Goal: Task Accomplishment & Management: Complete application form

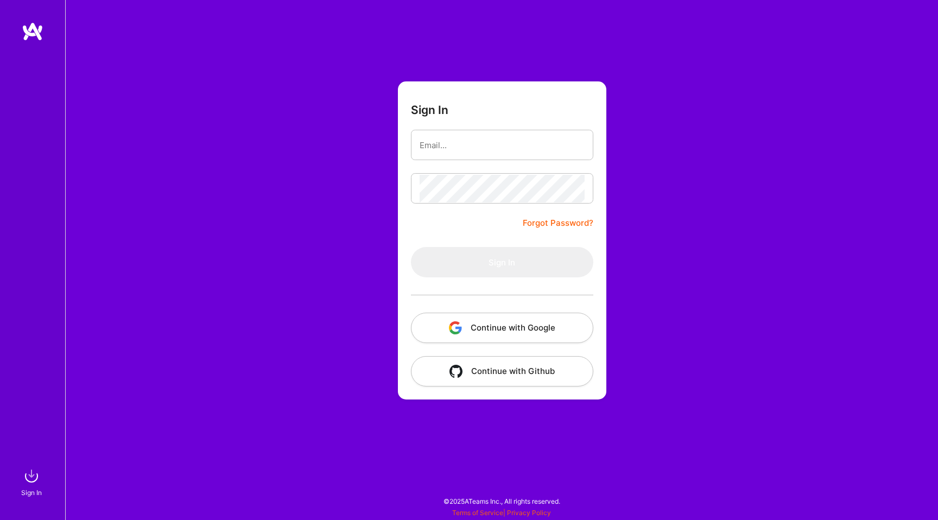
click at [315, 217] on div "Sign In Forgot Password? Sign In Continue with Google Continue with Github" at bounding box center [501, 260] width 873 height 520
click at [466, 142] on input "email" at bounding box center [502, 145] width 165 height 28
type input "[PERSON_NAME][EMAIL_ADDRESS][PERSON_NAME][DOMAIN_NAME]"
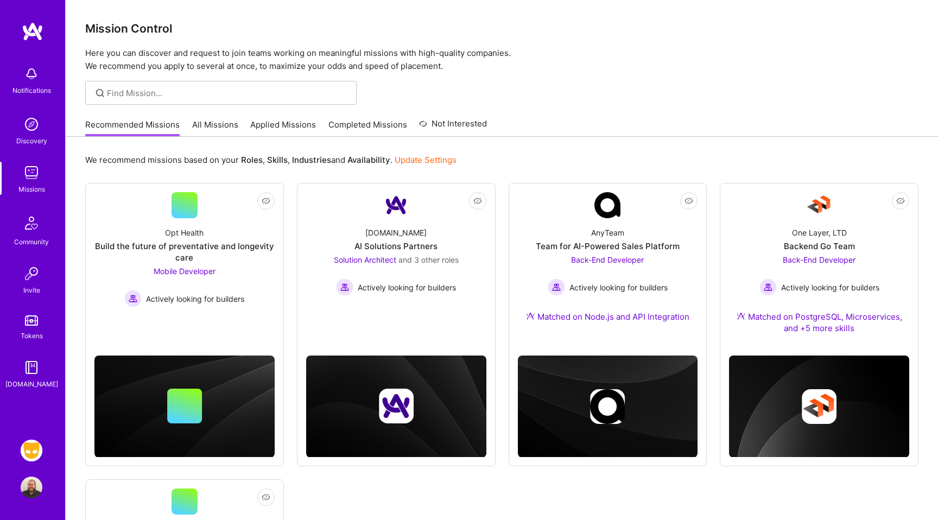
click at [34, 444] on img at bounding box center [32, 451] width 22 height 22
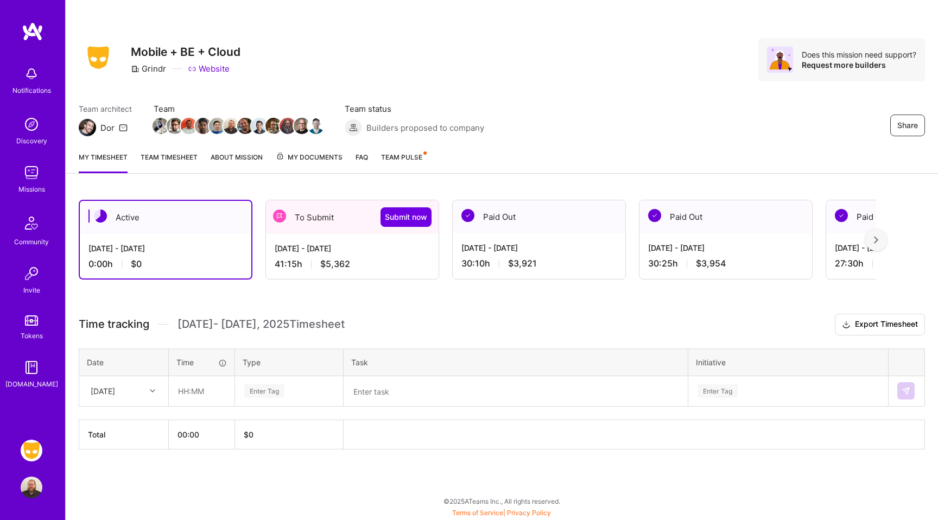
click at [364, 255] on div "[DATE] - [DATE] 41:15 h $5,362" at bounding box center [352, 256] width 173 height 45
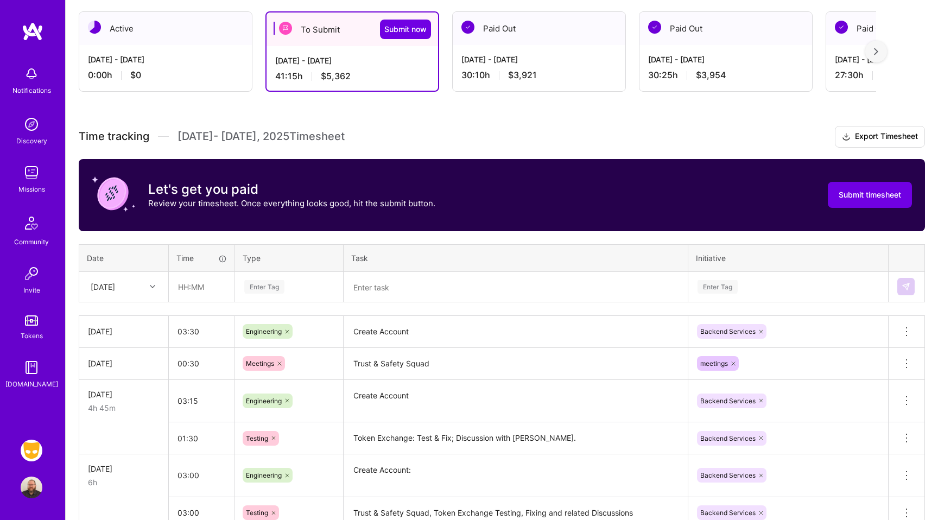
scroll to position [184, 0]
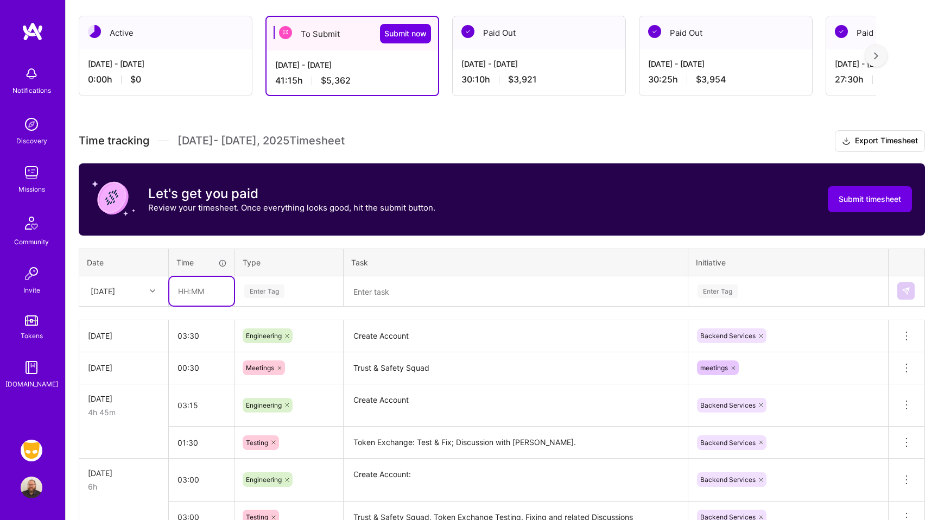
click at [204, 291] on input "text" at bounding box center [201, 291] width 65 height 29
type input "02:00"
click at [115, 290] on div "[DATE]" at bounding box center [103, 291] width 24 height 11
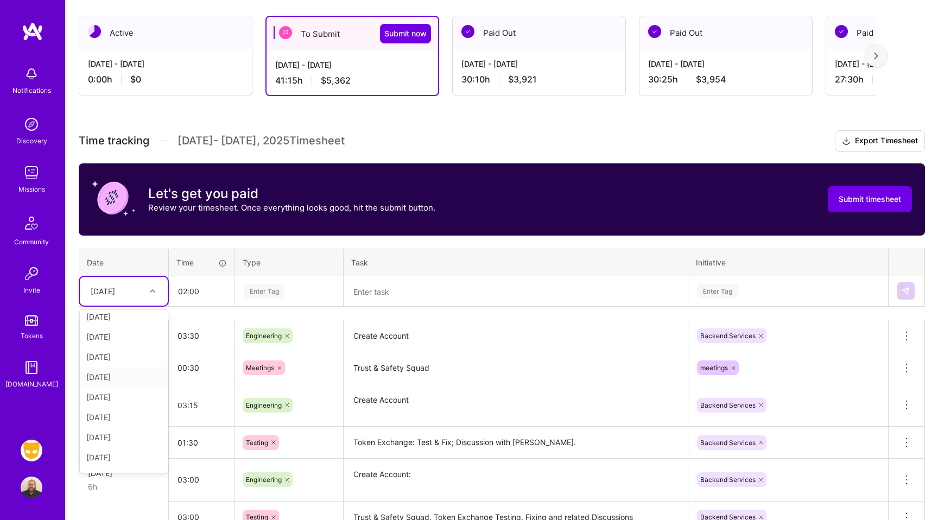
scroll to position [123, 0]
click at [119, 435] on div "[DATE]" at bounding box center [124, 441] width 88 height 20
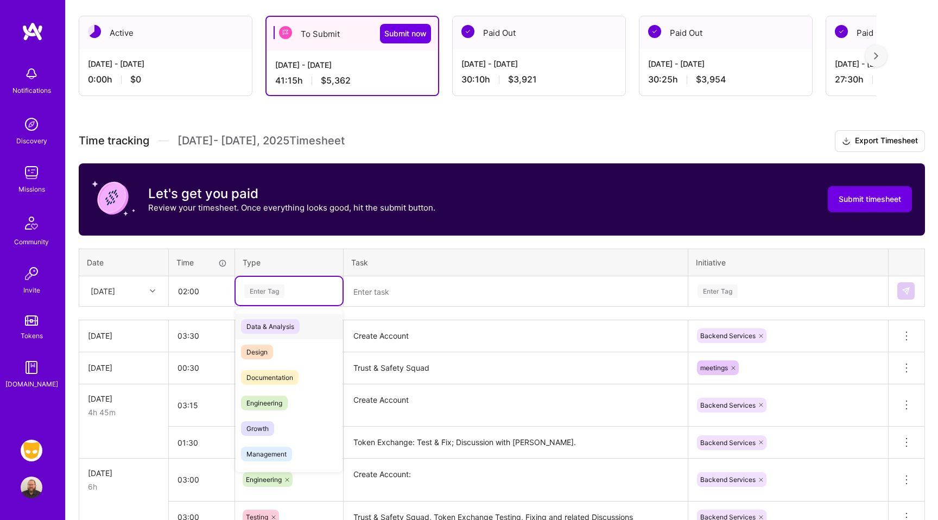
click at [274, 295] on div "Enter Tag" at bounding box center [264, 291] width 40 height 17
click at [269, 402] on span "Engineering" at bounding box center [264, 403] width 47 height 15
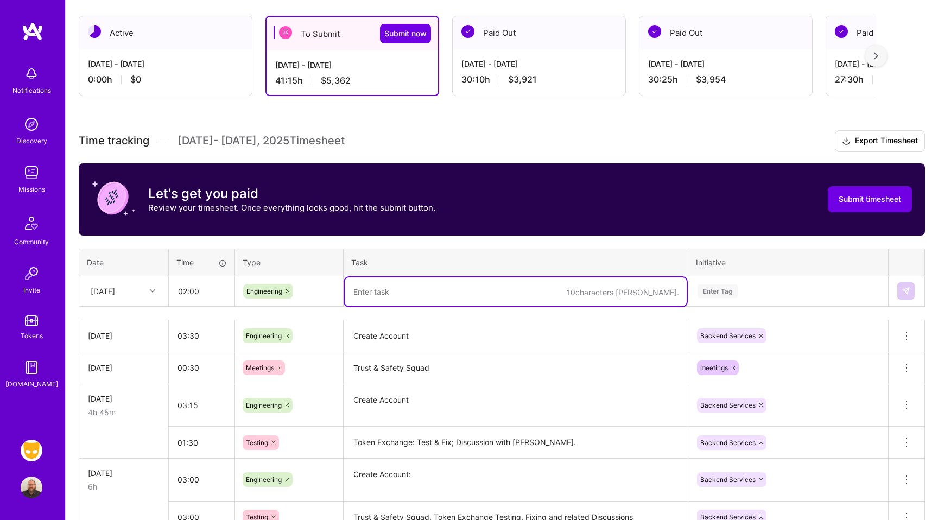
click at [400, 287] on textarea at bounding box center [516, 291] width 342 height 29
type textarea "Create Account"
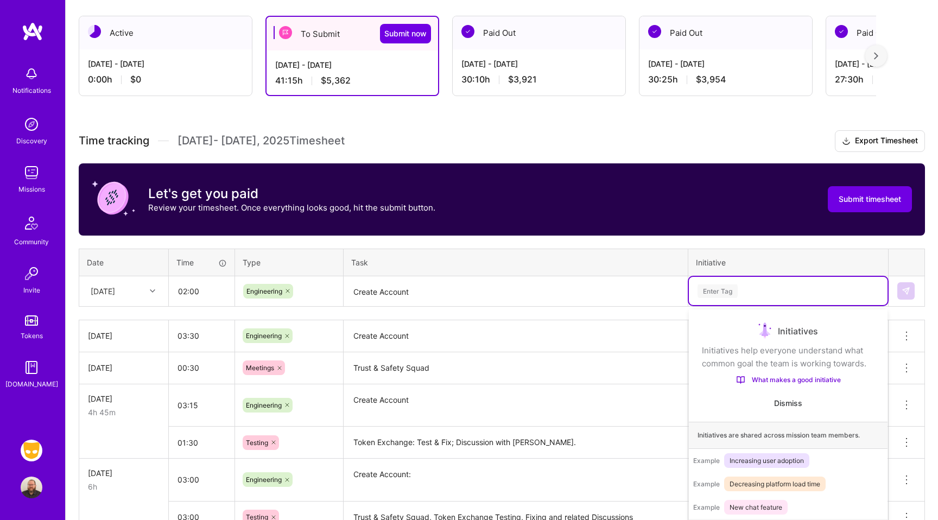
scroll to position [200, 0]
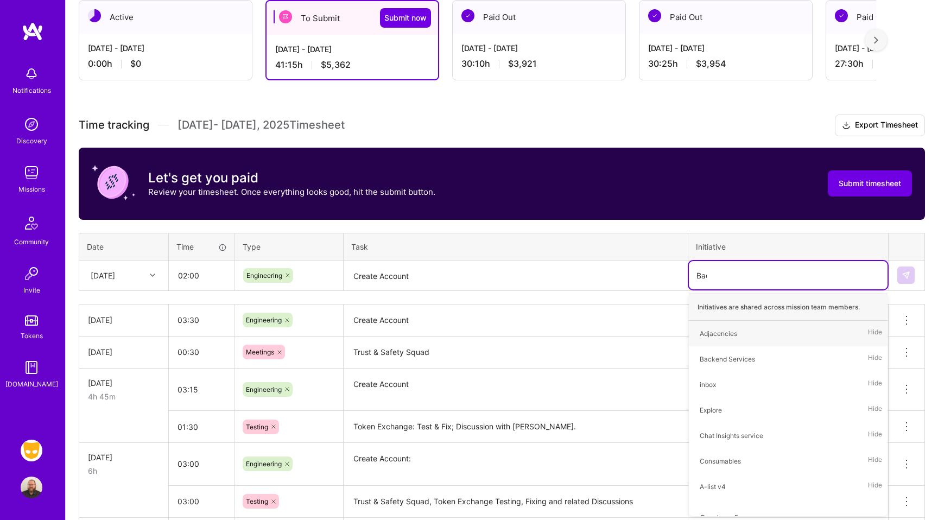
type input "Back"
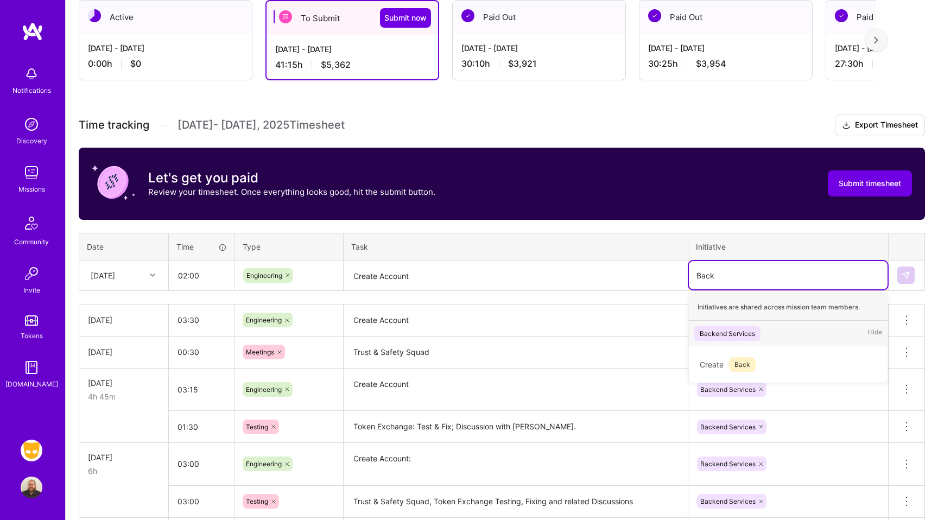
click at [748, 338] on div "Backend Services" at bounding box center [727, 333] width 55 height 11
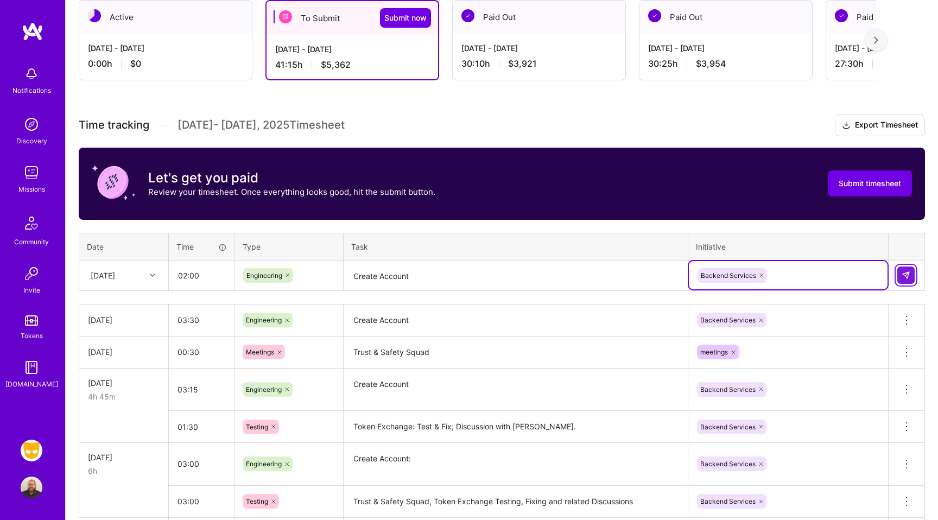
click at [911, 279] on button at bounding box center [906, 275] width 17 height 17
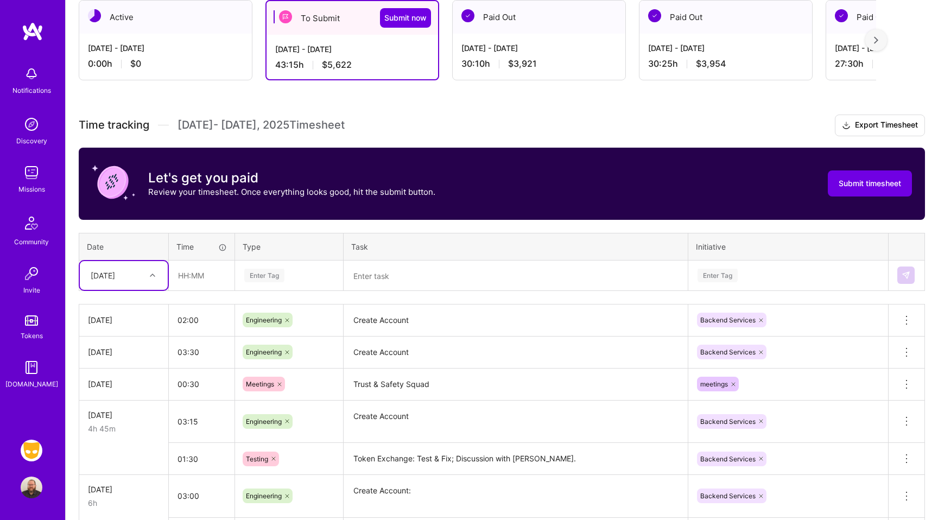
click at [95, 282] on div "[DATE]" at bounding box center [115, 276] width 60 height 18
click at [125, 445] on div "[DATE]" at bounding box center [124, 447] width 88 height 20
click at [124, 288] on div "[DATE]" at bounding box center [124, 275] width 88 height 29
click at [125, 444] on div "[DATE]" at bounding box center [124, 445] width 88 height 20
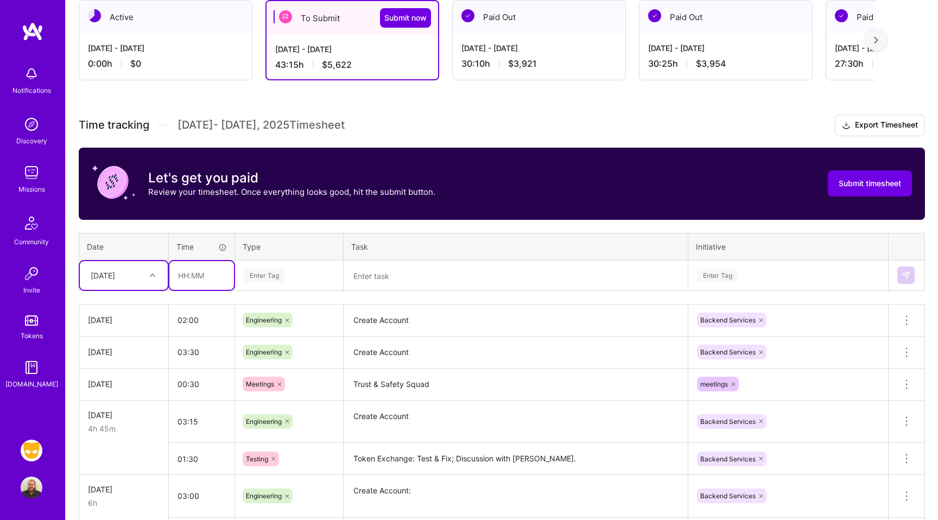
click at [194, 276] on input "text" at bounding box center [201, 275] width 65 height 29
type input "00:30"
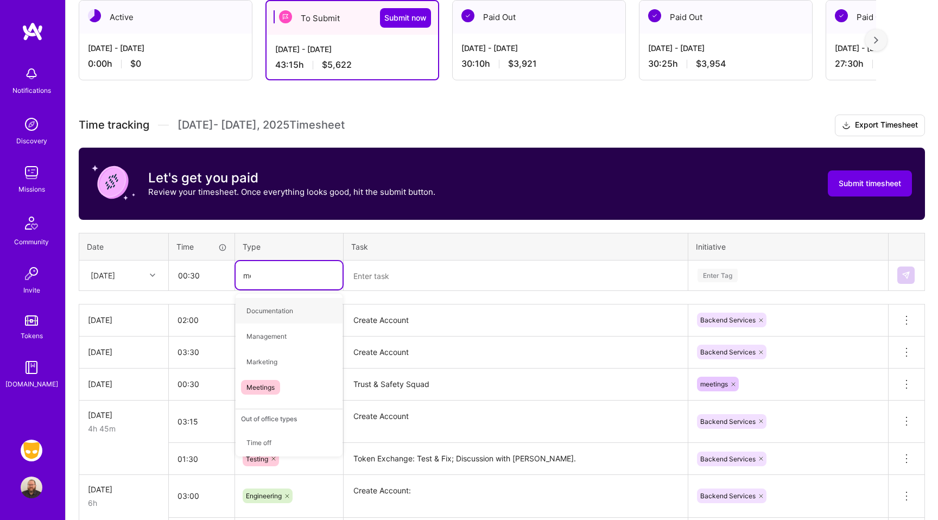
type input "mee"
click at [264, 311] on span "Meetings" at bounding box center [260, 311] width 39 height 15
click at [370, 275] on textarea at bounding box center [516, 276] width 342 height 29
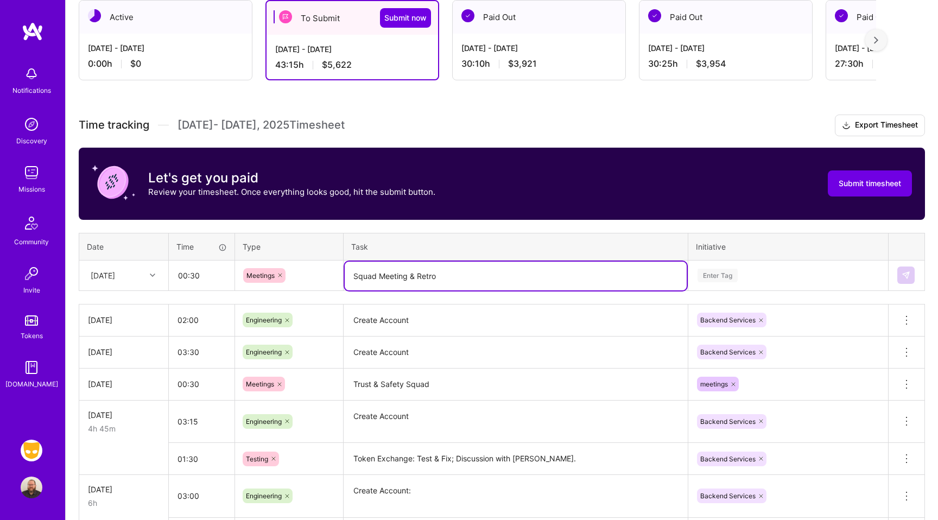
type textarea "Squad Meeting & Retro"
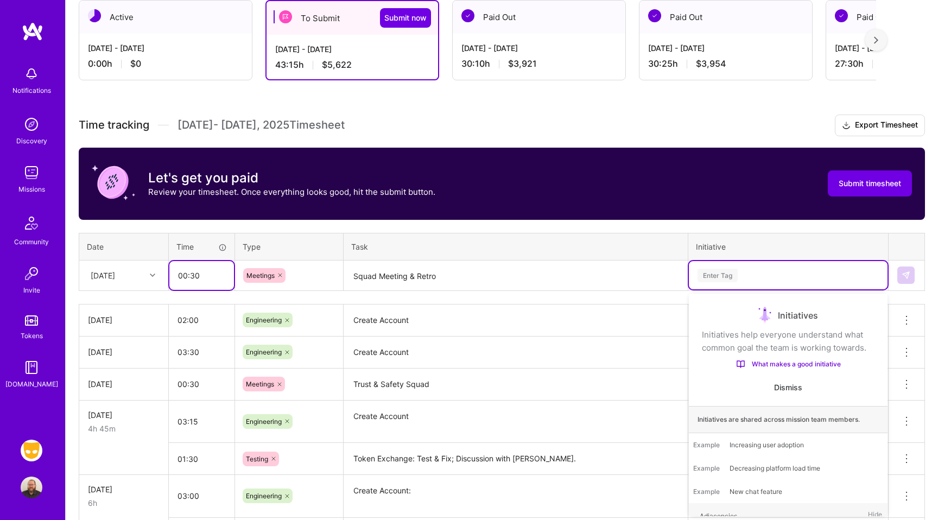
click at [209, 279] on input "00:30" at bounding box center [201, 275] width 65 height 29
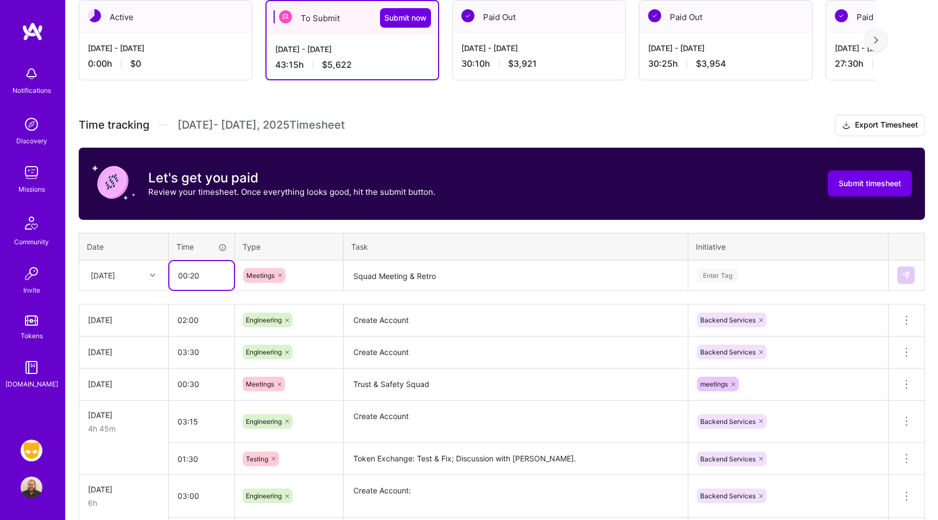
type input "00:20"
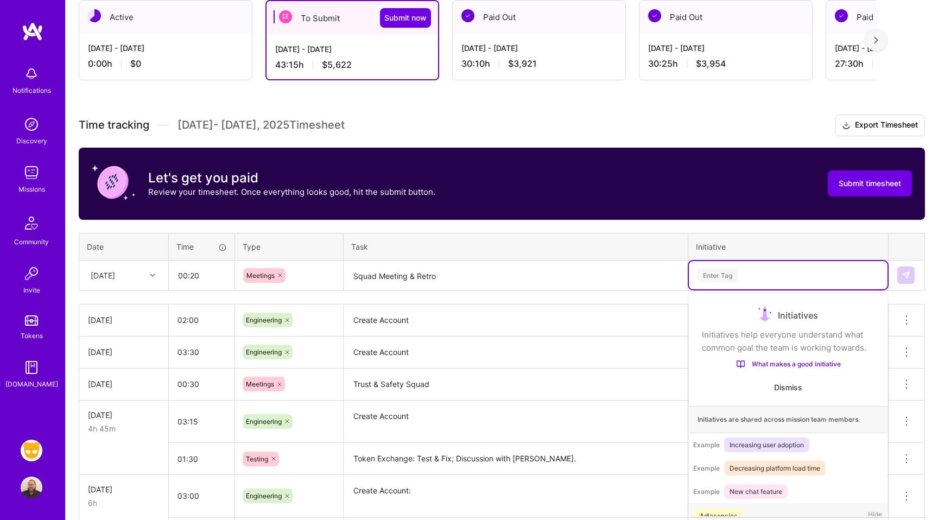
click at [723, 276] on div "Enter Tag" at bounding box center [718, 275] width 40 height 17
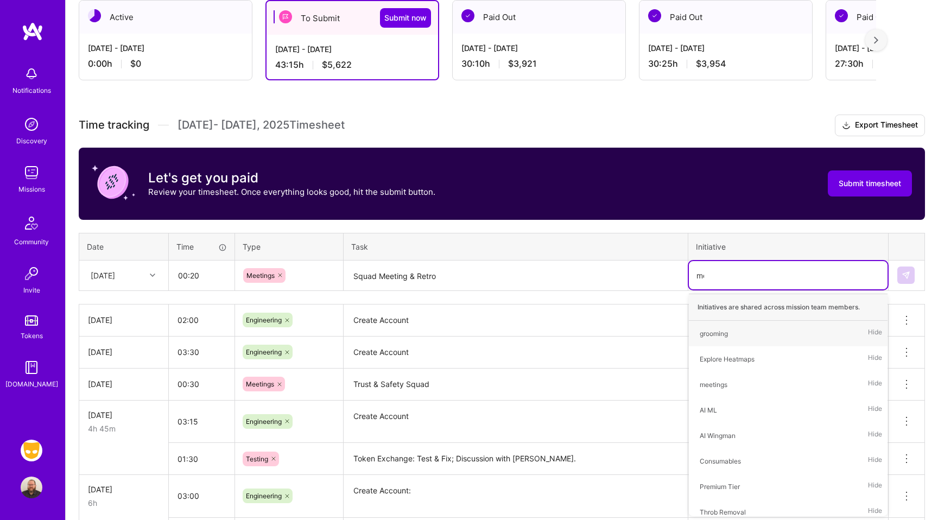
type input "mee"
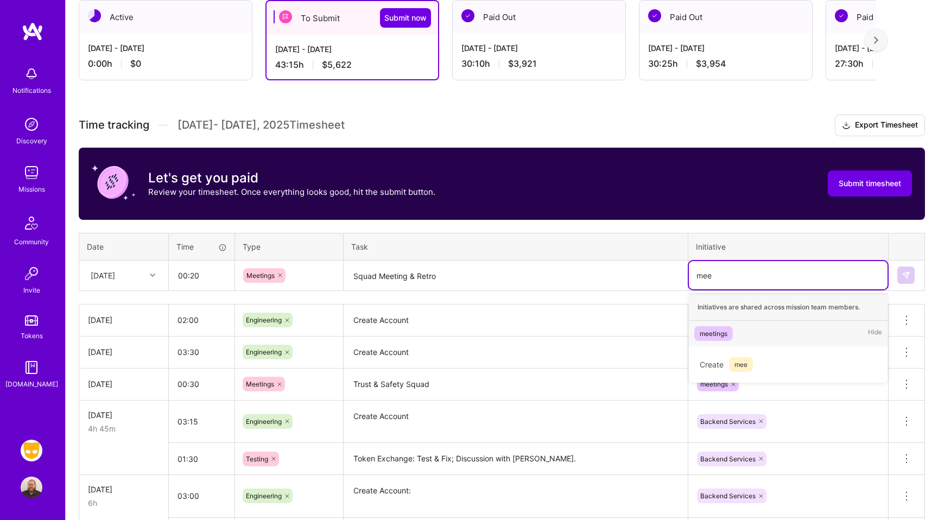
click at [719, 328] on div "meetings" at bounding box center [714, 333] width 28 height 11
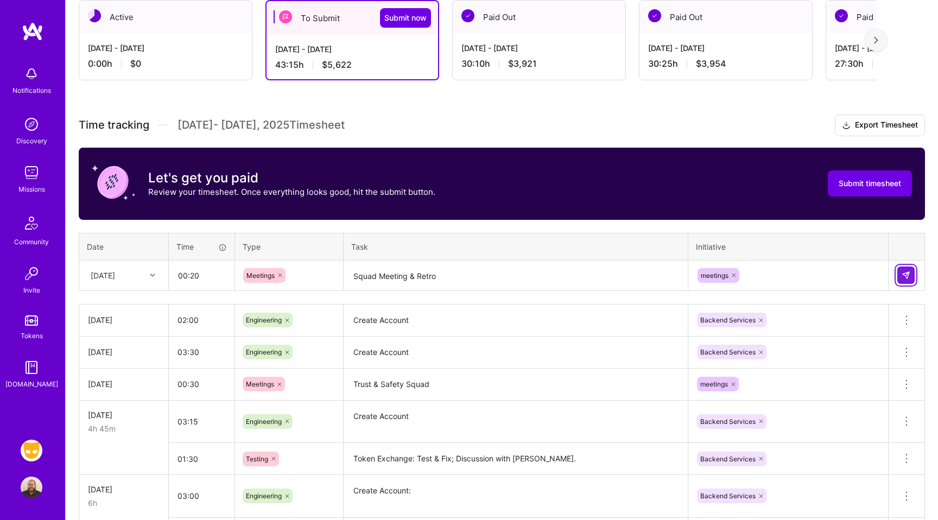
click at [909, 271] on img at bounding box center [906, 275] width 9 height 9
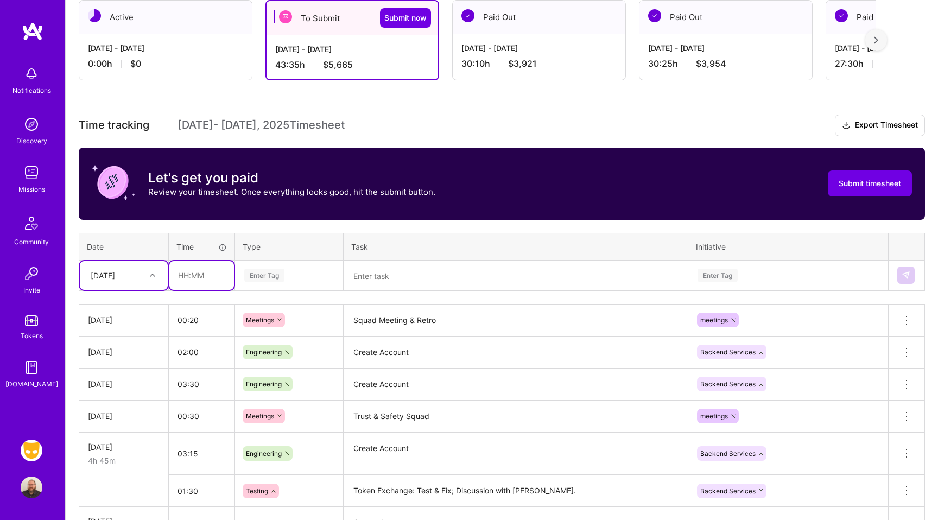
click at [194, 279] on input "text" at bounding box center [201, 275] width 65 height 29
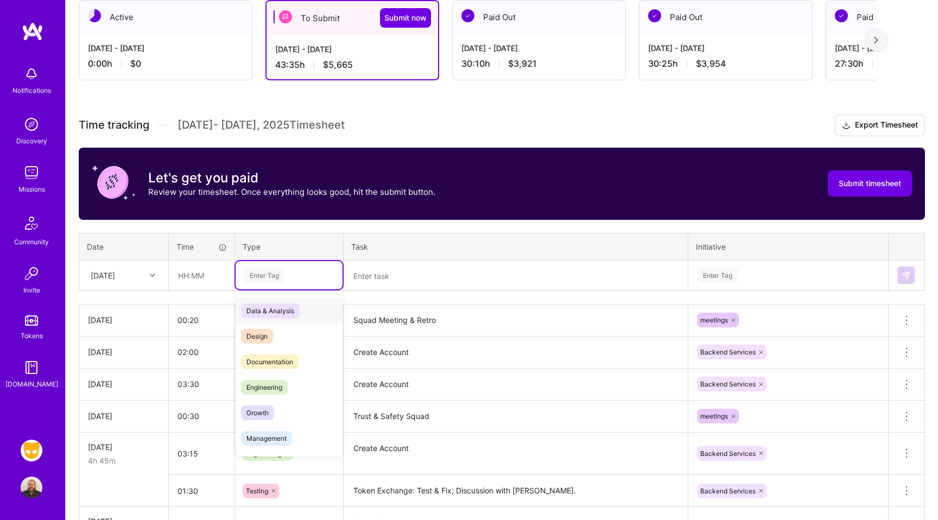
click at [256, 277] on div "Enter Tag" at bounding box center [264, 275] width 40 height 17
click at [263, 383] on span "Engineering" at bounding box center [264, 387] width 47 height 15
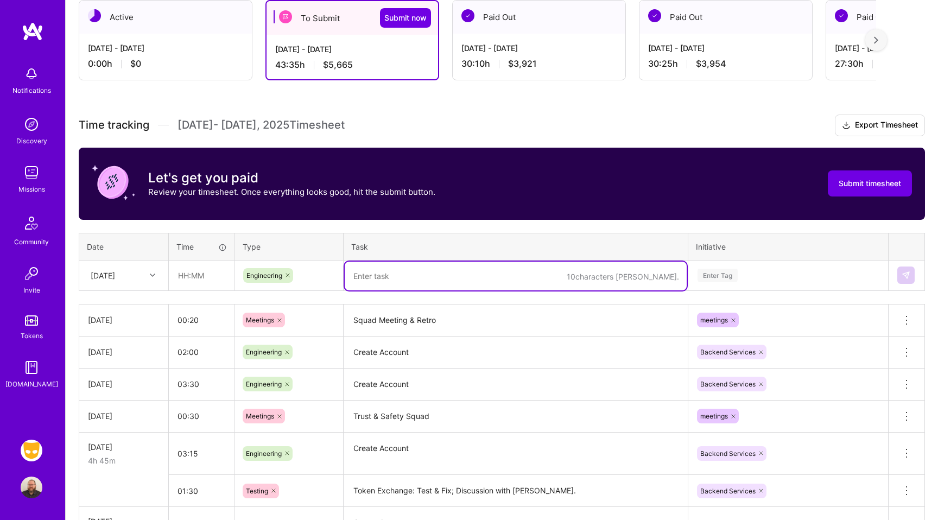
click at [370, 283] on textarea at bounding box center [516, 276] width 342 height 29
type textarea "Create Account: Prod Config & Merge"
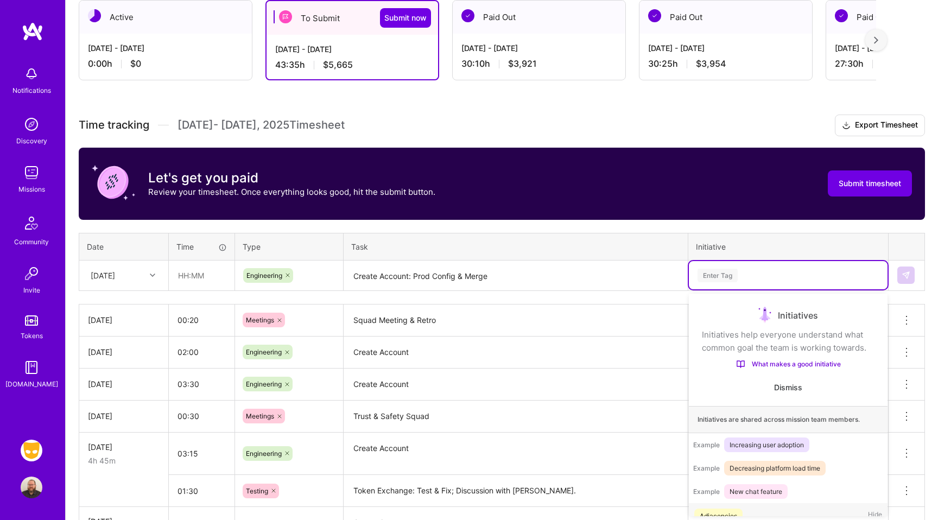
click at [725, 266] on div "Enter Tag" at bounding box center [788, 275] width 199 height 28
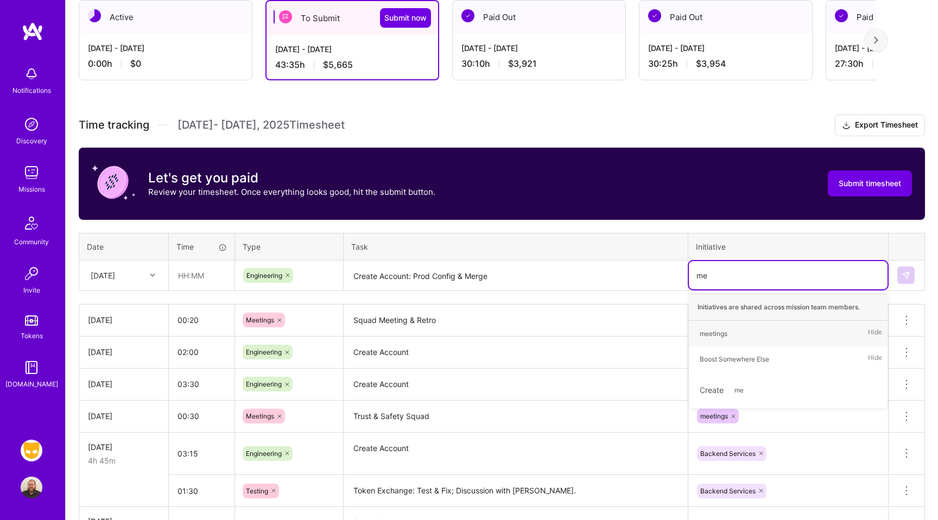
type input "m"
type input "back"
click at [747, 334] on div "Backend Services" at bounding box center [727, 333] width 55 height 11
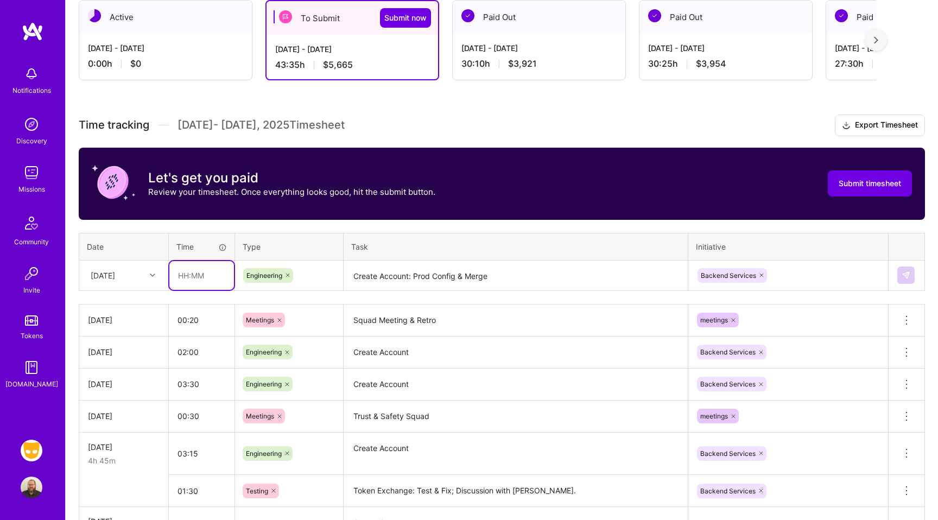
click at [203, 276] on input "text" at bounding box center [201, 275] width 65 height 29
type input "02:00"
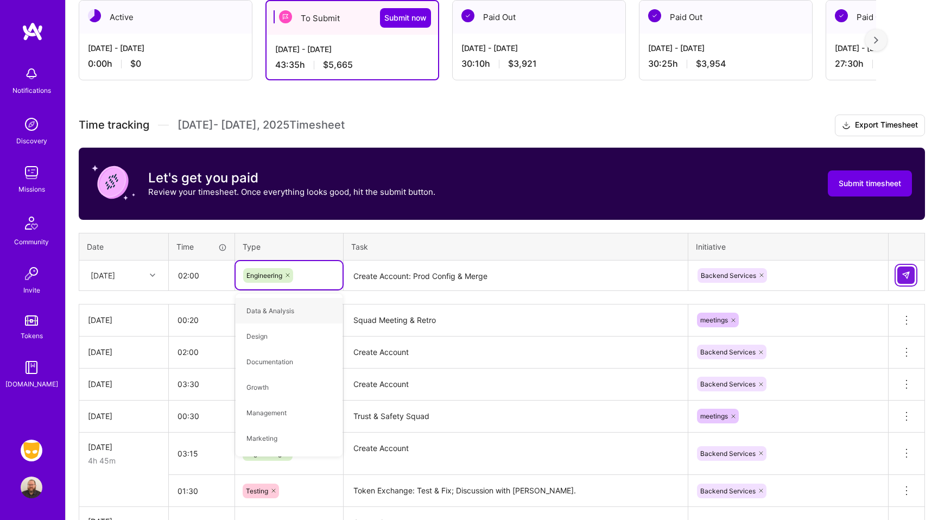
click at [902, 271] on img at bounding box center [906, 275] width 9 height 9
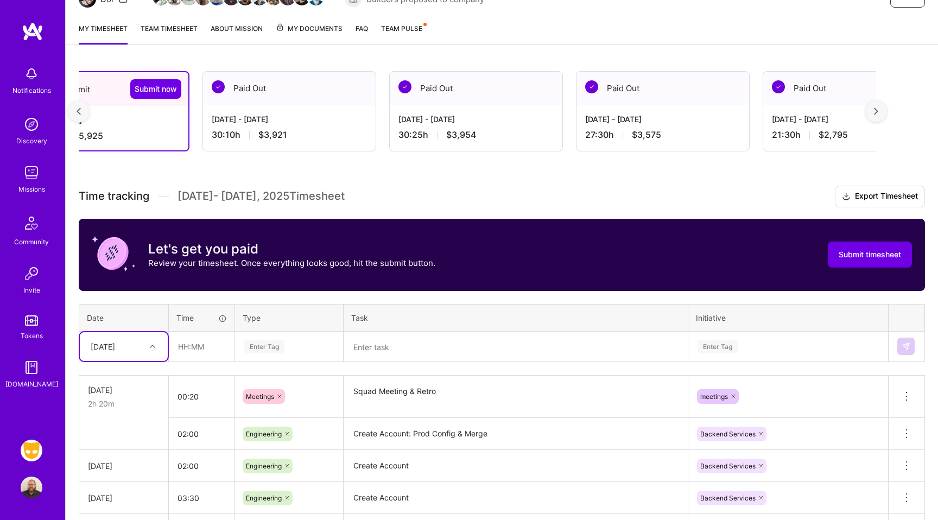
scroll to position [0, 0]
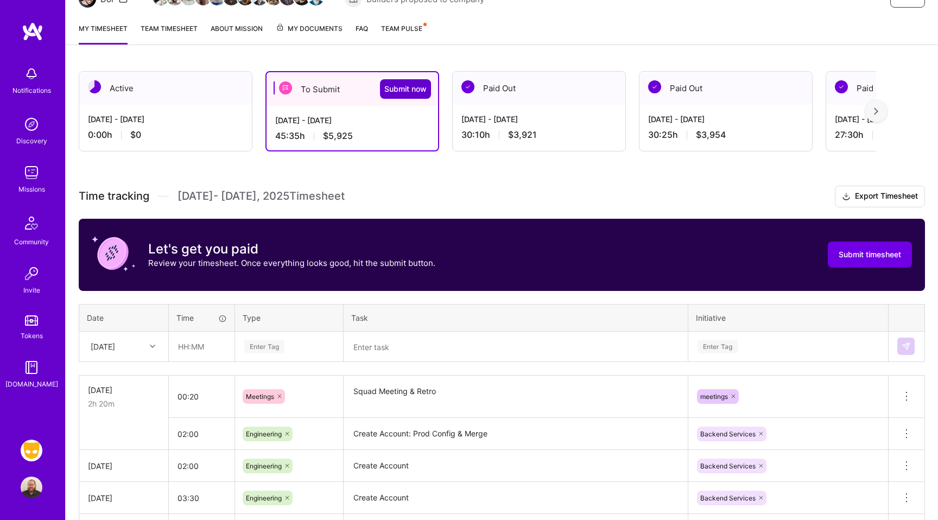
click at [406, 86] on span "Submit now" at bounding box center [405, 89] width 42 height 11
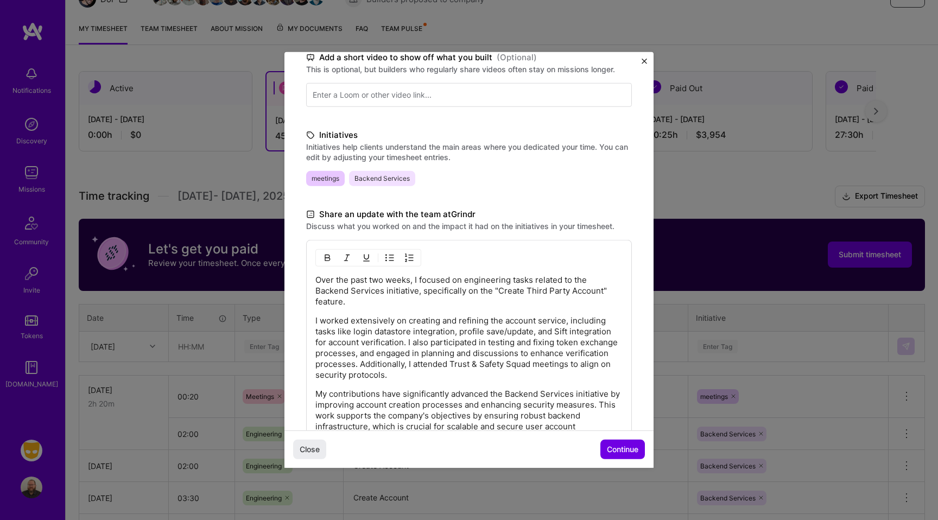
scroll to position [193, 0]
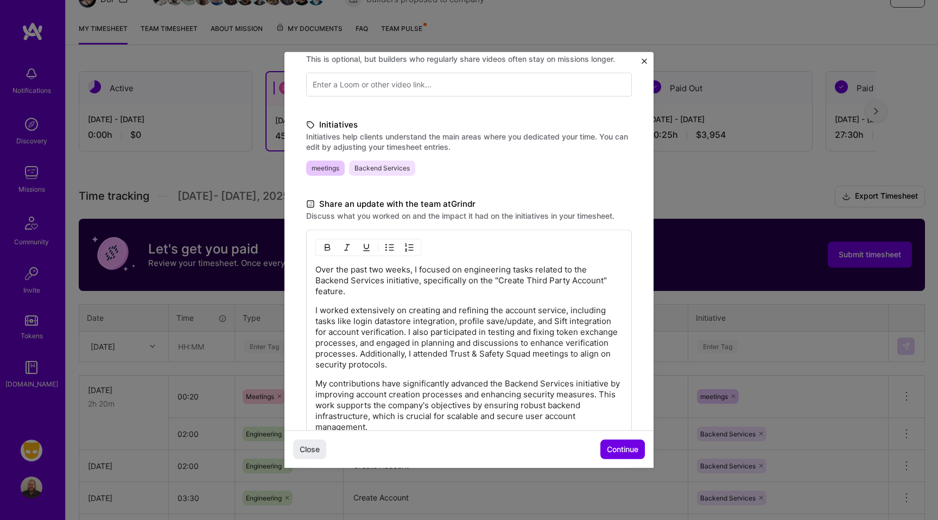
click at [330, 267] on p "Over the past two weeks, I focused on engineering tasks related to the Backend …" at bounding box center [468, 280] width 307 height 33
click at [340, 290] on p "Over the past two weeks, I focused on engineering tasks related to the Backend …" at bounding box center [468, 280] width 307 height 33
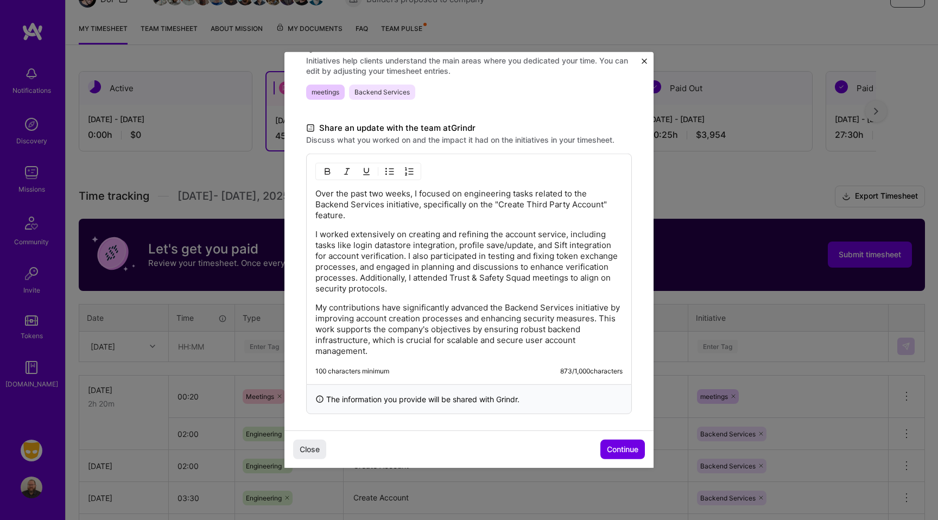
scroll to position [274, 0]
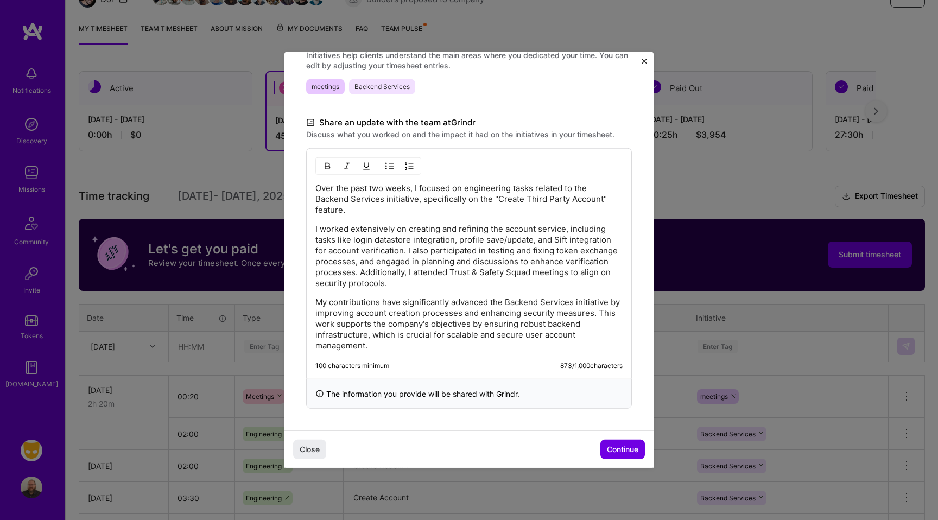
click at [378, 344] on p "My contributions have significantly advanced the Backend Services initiative by…" at bounding box center [468, 324] width 307 height 54
click at [315, 243] on div "Over the past two weeks, I focused on engineering tasks related to the Backend …" at bounding box center [469, 263] width 326 height 231
click at [333, 236] on p "I worked extensively on creating and refining the account service, including ta…" at bounding box center [468, 256] width 307 height 65
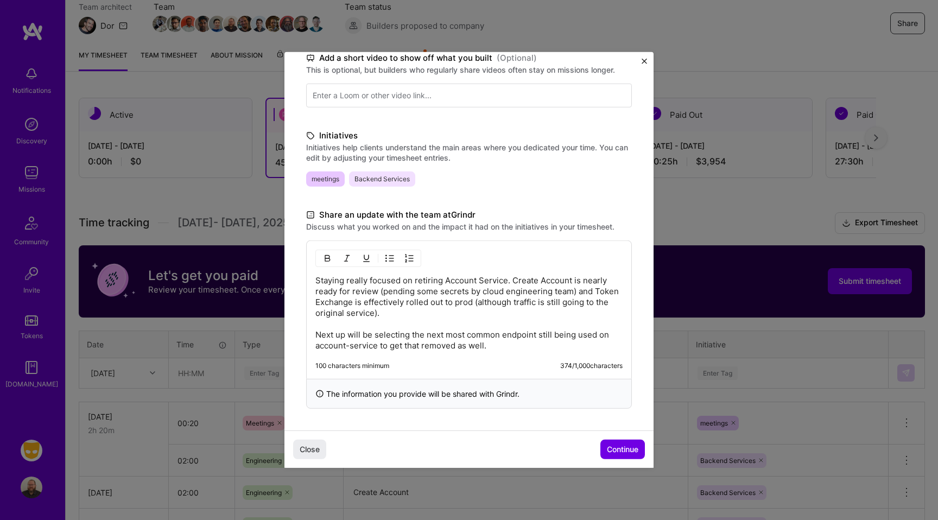
scroll to position [98, 0]
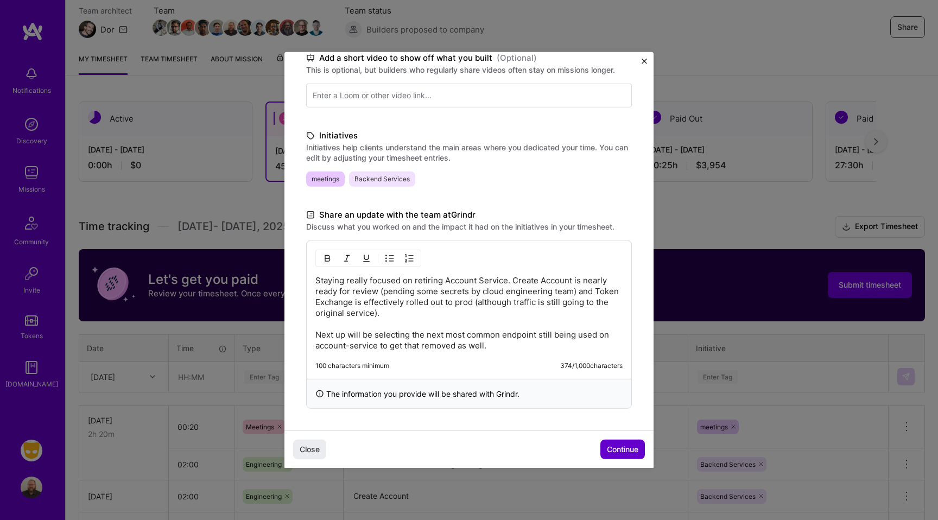
click at [621, 448] on span "Continue" at bounding box center [622, 449] width 31 height 11
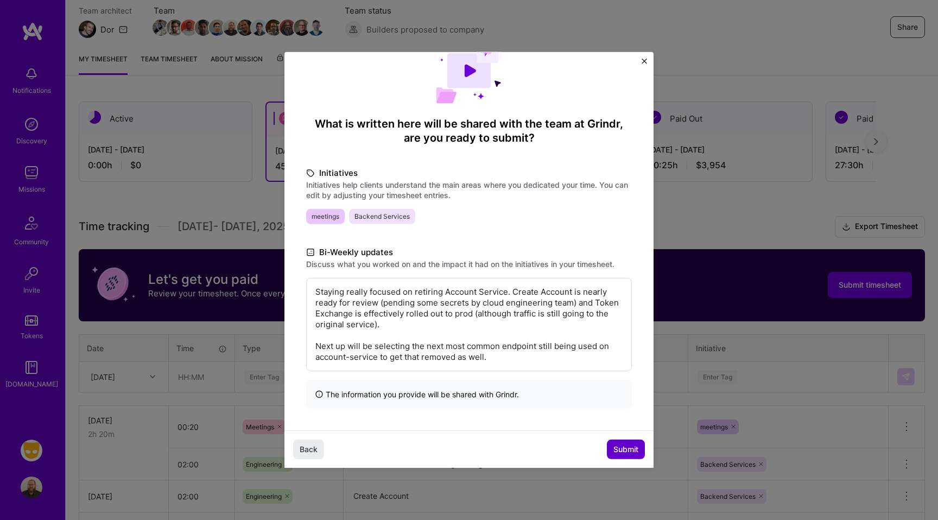
click at [624, 448] on span "Submit" at bounding box center [626, 449] width 25 height 11
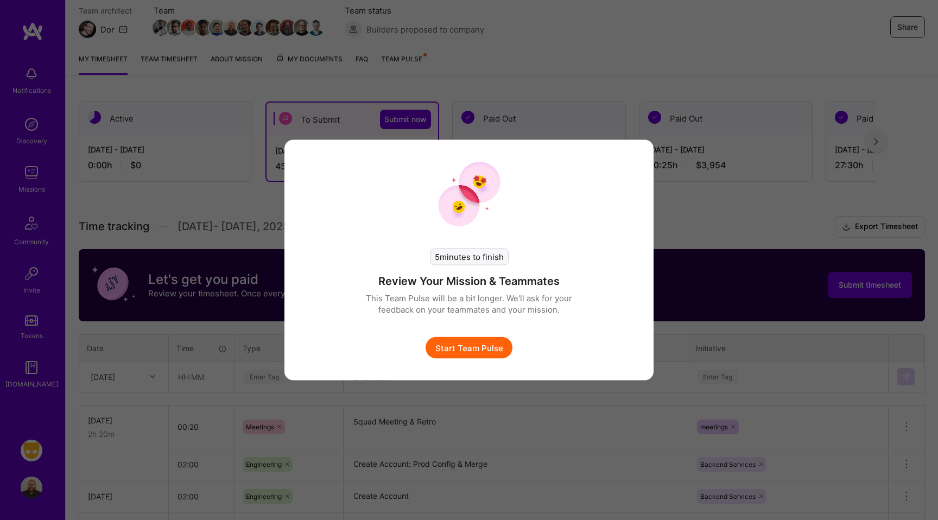
click at [495, 345] on button "Start Team Pulse" at bounding box center [469, 348] width 87 height 22
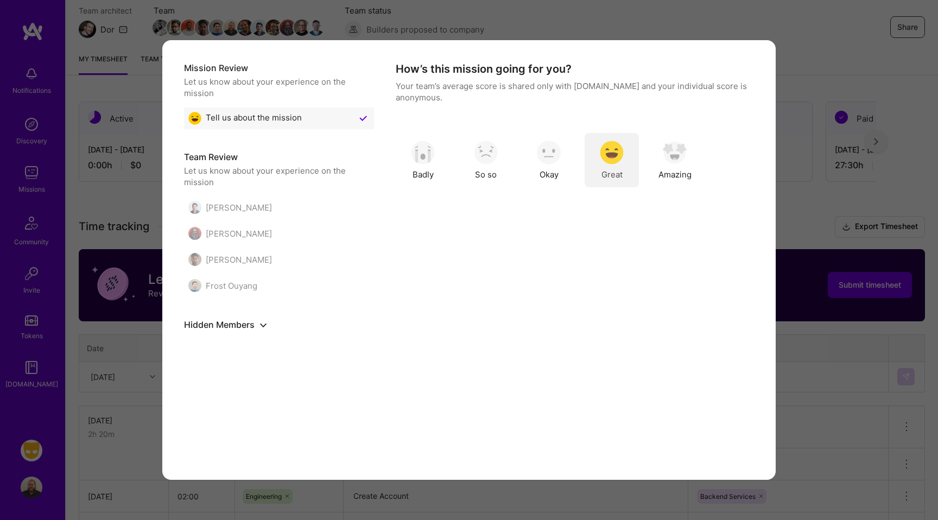
click at [617, 156] on img "modal" at bounding box center [612, 153] width 24 height 24
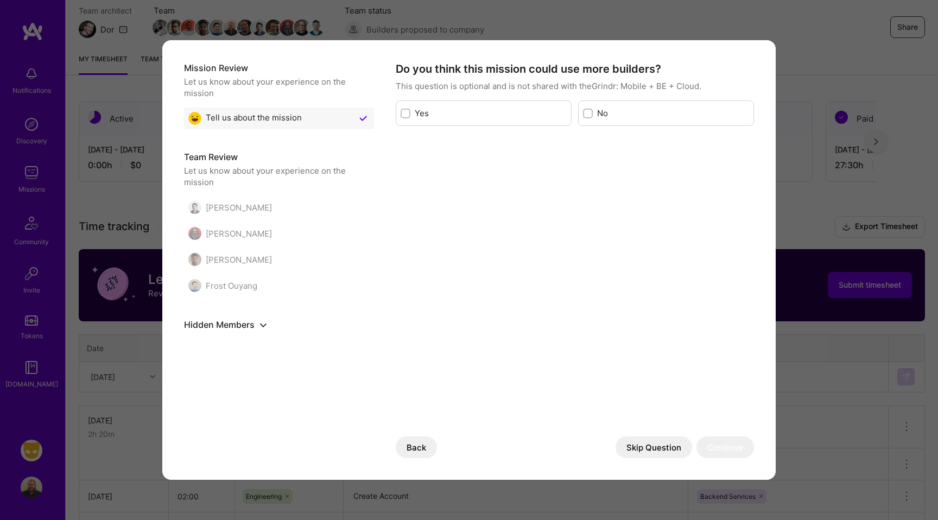
click at [655, 450] on button "Skip Question" at bounding box center [654, 448] width 77 height 22
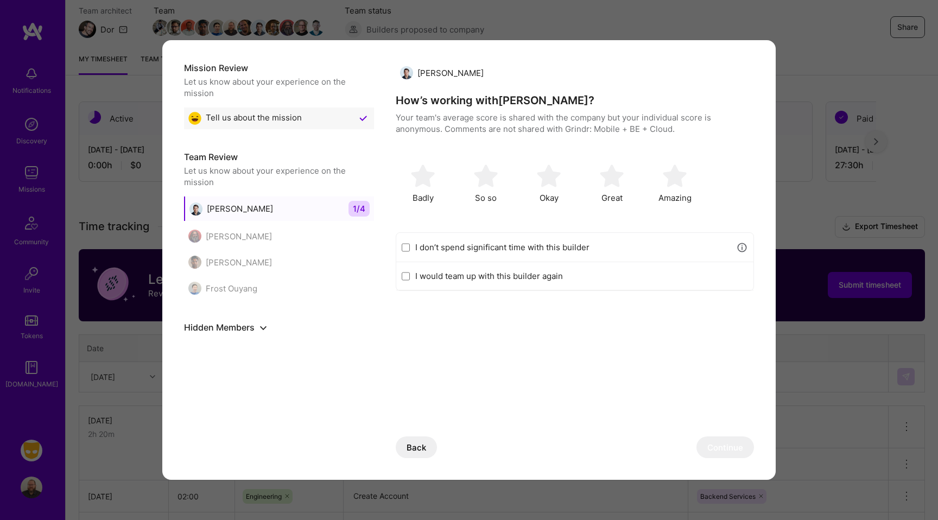
click at [563, 249] on label "I don’t spend significant time with this builder" at bounding box center [572, 247] width 315 height 11
click at [410, 249] on input "I don’t spend significant time with this builder" at bounding box center [406, 247] width 8 height 9
click at [723, 447] on button "Continue" at bounding box center [726, 448] width 58 height 22
checkbox input "false"
click at [602, 181] on img "modal" at bounding box center [612, 176] width 24 height 24
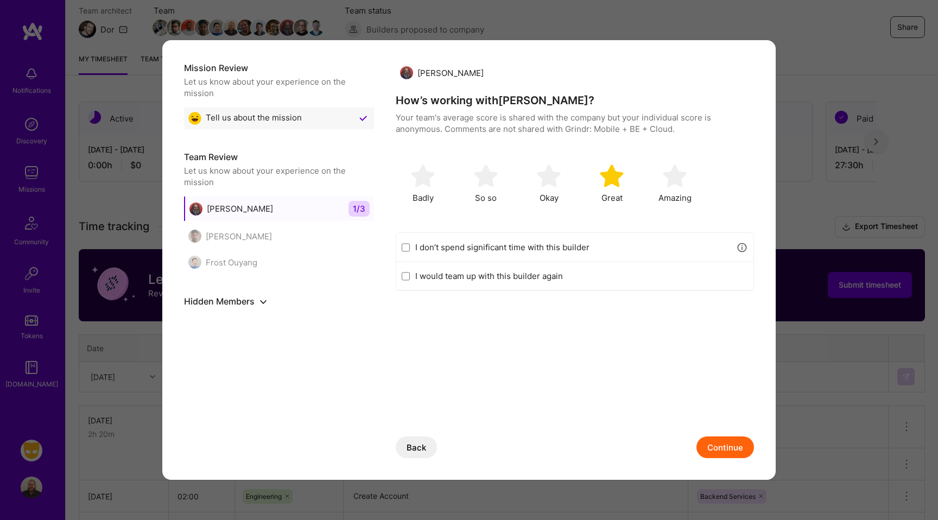
click at [729, 442] on button "Continue" at bounding box center [726, 448] width 58 height 22
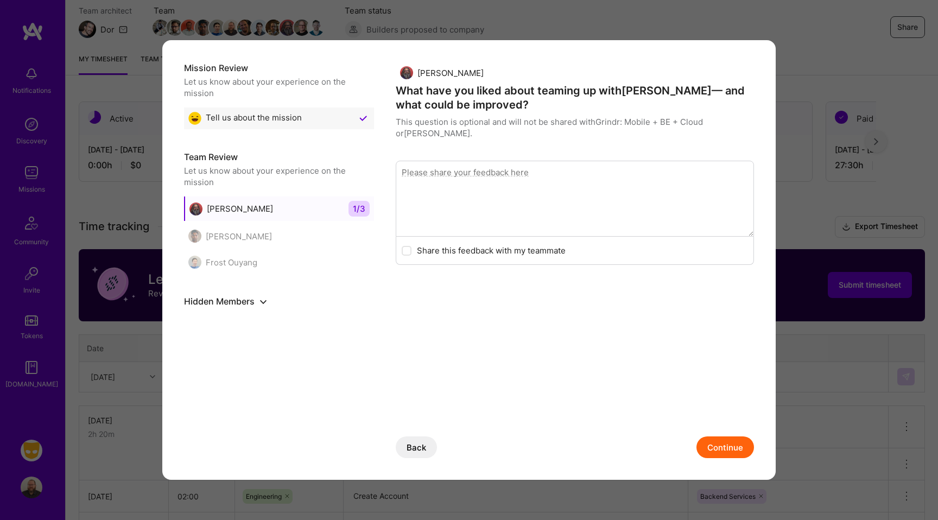
click at [452, 189] on textarea "modal" at bounding box center [575, 199] width 358 height 76
type textarea "I"
type textarea "S"
type textarea "Feels like he's focused on continual improvement and is easy to get along with.…"
click at [732, 445] on button "Continue" at bounding box center [726, 448] width 58 height 22
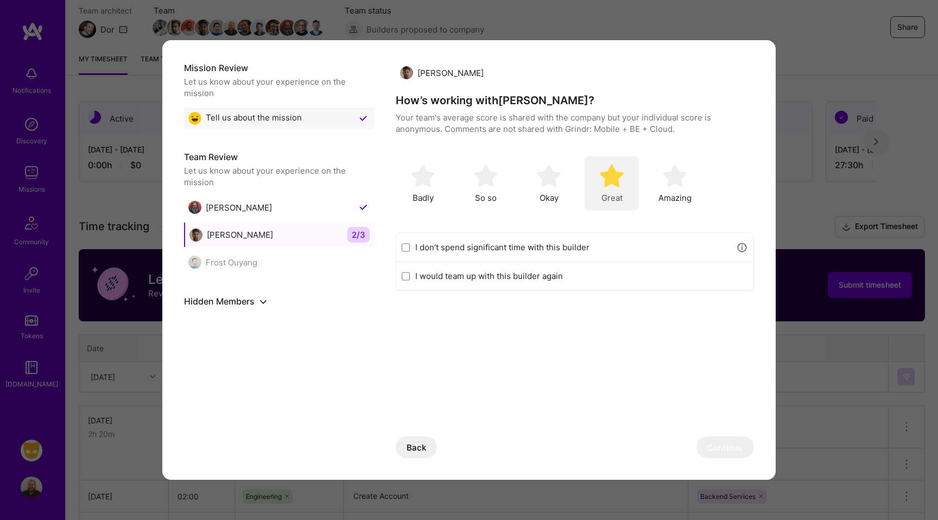
click at [605, 184] on img "modal" at bounding box center [612, 176] width 24 height 24
click at [730, 445] on button "Continue" at bounding box center [726, 448] width 58 height 22
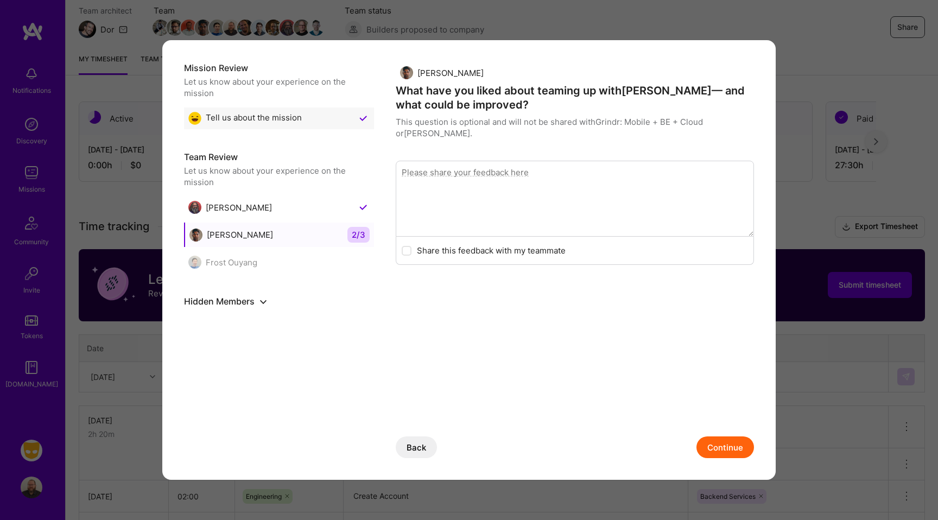
click at [456, 169] on textarea "modal" at bounding box center [575, 199] width 358 height 76
type textarea "S"
type textarea "Tends to have an interesting take on AI-driven software engineering, which I've…"
click at [721, 457] on button "Continue" at bounding box center [726, 448] width 58 height 22
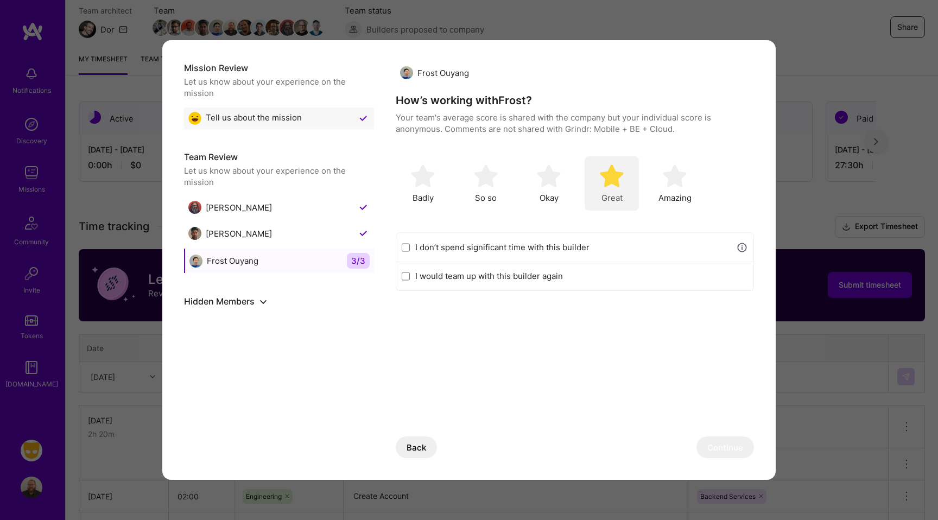
click at [618, 181] on img "modal" at bounding box center [612, 176] width 24 height 24
click at [713, 450] on button "Continue" at bounding box center [726, 448] width 58 height 22
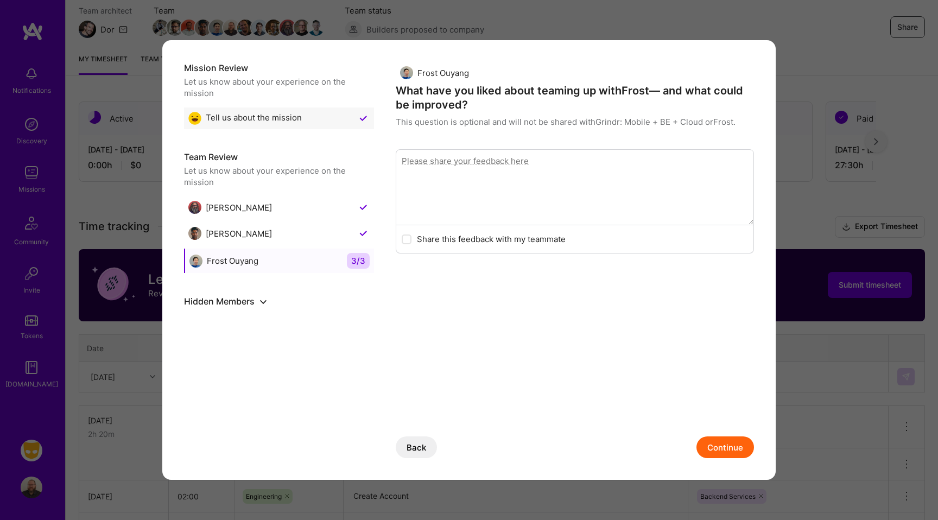
click at [496, 194] on textarea "modal" at bounding box center [575, 187] width 358 height 76
type textarea "k"
type textarea "W"
type textarea "Eager to help, focused."
click at [721, 452] on button "Continue" at bounding box center [726, 448] width 58 height 22
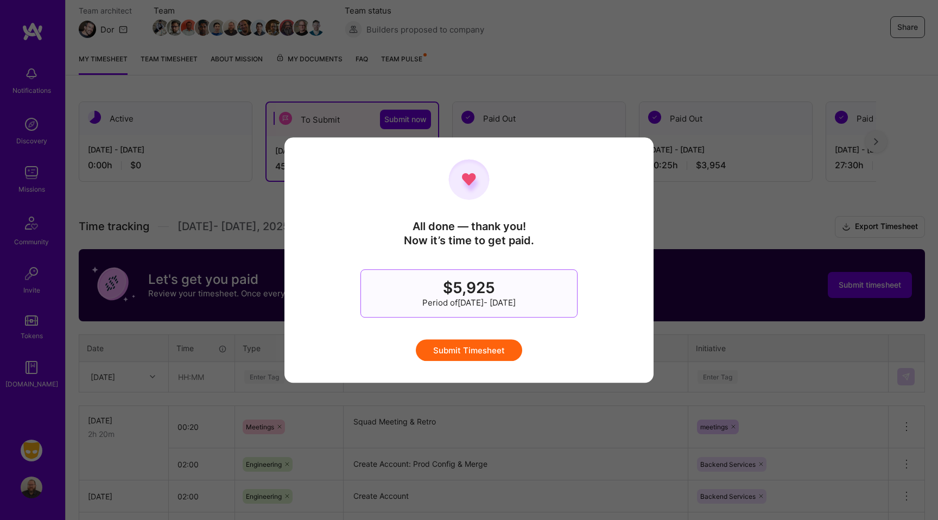
click at [457, 355] on button "Submit Timesheet" at bounding box center [469, 350] width 106 height 22
